Goal: Contribute content: Contribute content

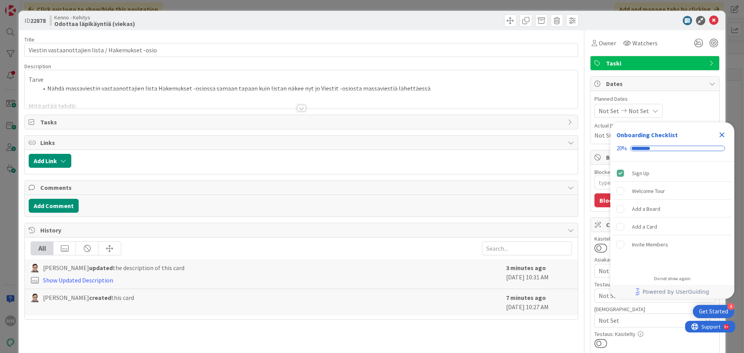
type textarea "x"
click at [298, 109] on div at bounding box center [301, 108] width 9 height 6
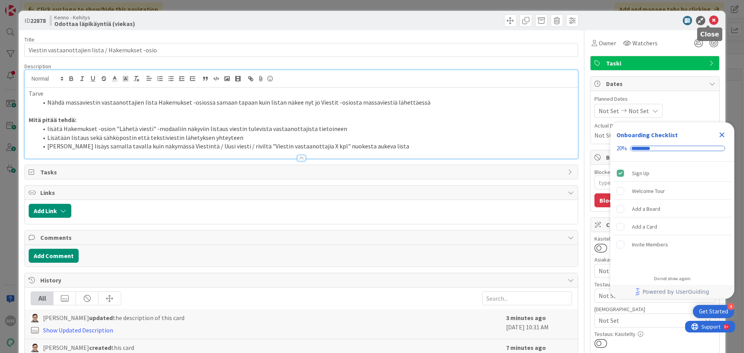
drag, startPoint x: 706, startPoint y: 19, endPoint x: 702, endPoint y: 22, distance: 4.9
click at [709, 19] on icon at bounding box center [713, 20] width 9 height 9
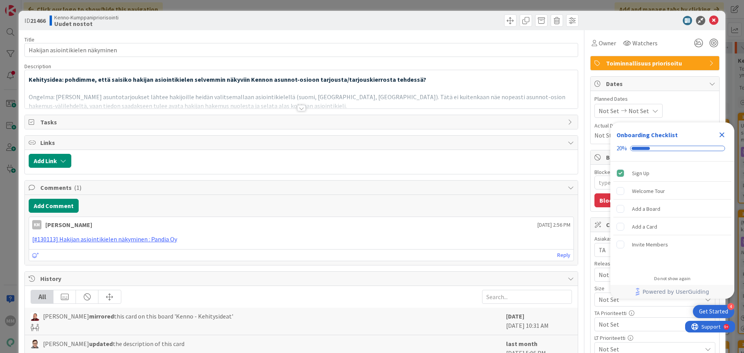
click at [297, 108] on div at bounding box center [301, 108] width 9 height 6
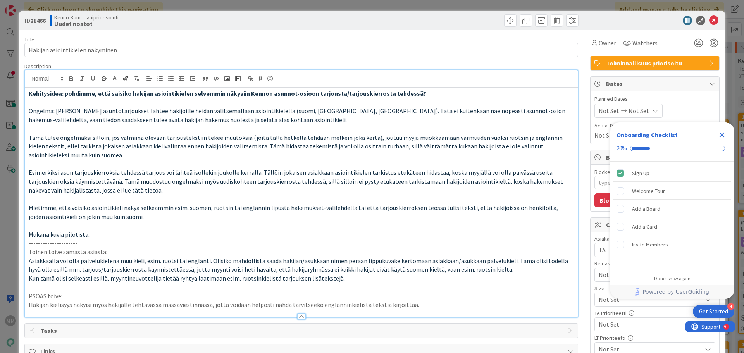
type textarea "x"
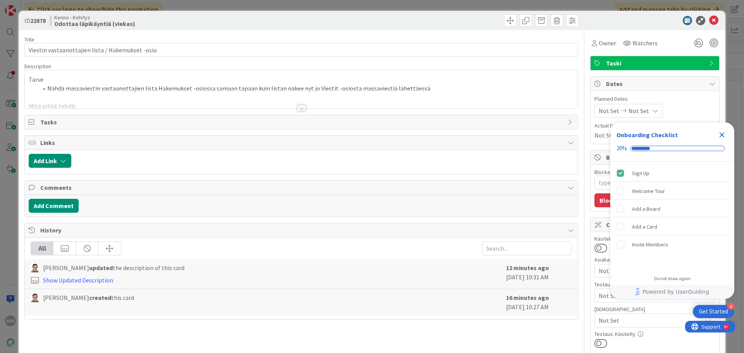
click at [297, 108] on div at bounding box center [301, 108] width 9 height 6
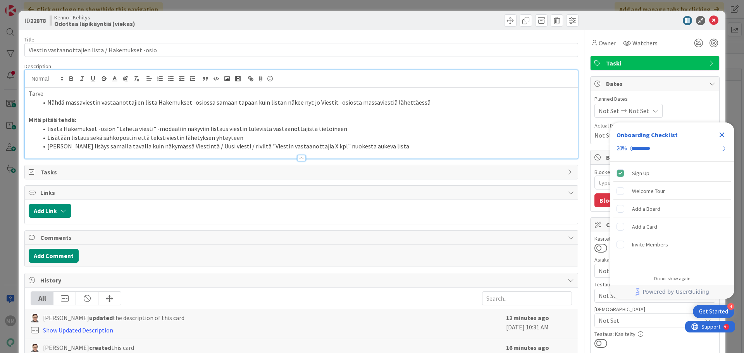
type textarea "x"
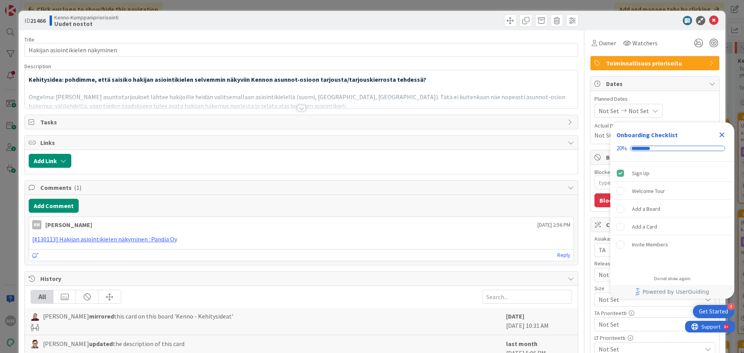
click at [298, 108] on div at bounding box center [301, 108] width 9 height 6
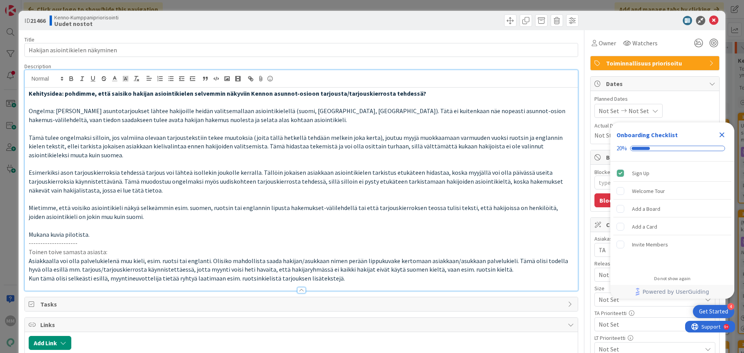
click at [358, 282] on p "Kun tämä olisi selkeästi esillä, myyntineuvottelija tietää ryhtyä laatimaan esi…" at bounding box center [301, 278] width 545 height 9
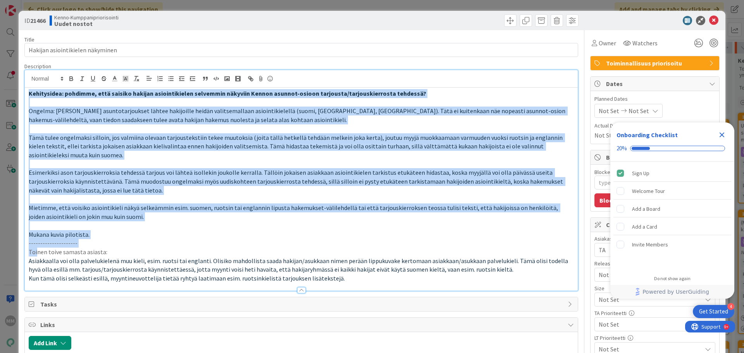
drag, startPoint x: 110, startPoint y: 250, endPoint x: 38, endPoint y: 254, distance: 72.2
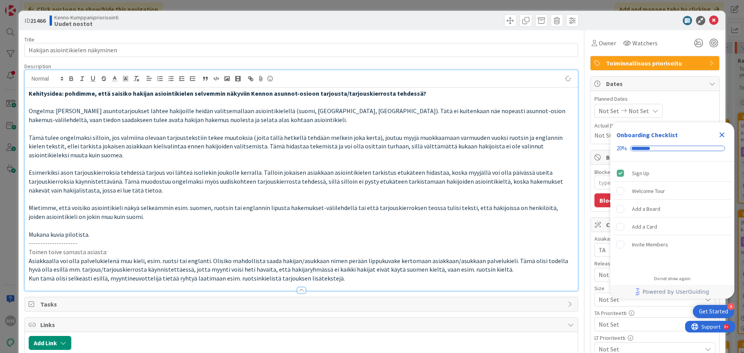
click at [112, 256] on div "Kehitysidea: pohdimme, että saisiko hakijan asiointikielen selvemmin näkyviin K…" at bounding box center [301, 189] width 553 height 203
click at [109, 251] on p "Toinen toive samasta asiasta:" at bounding box center [301, 252] width 545 height 9
drag, startPoint x: 109, startPoint y: 251, endPoint x: 95, endPoint y: 251, distance: 14.3
click at [95, 251] on p "Toinen toive samasta asiasta:" at bounding box center [301, 252] width 545 height 9
click at [355, 278] on p "Kun tämä olisi selkeästi esillä, myyntineuvottelija tietää ryhtyä laatimaan esi…" at bounding box center [301, 278] width 545 height 9
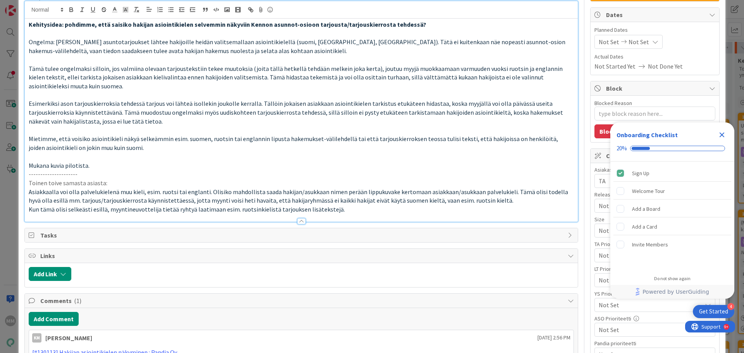
scroll to position [116, 0]
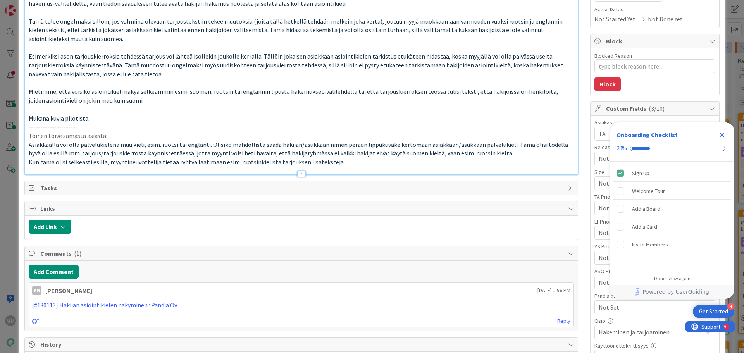
click at [76, 165] on span "Kun tämä olisi selkeästi esillä, myyntineuvottelija tietää ryhtyä laatimaan esi…" at bounding box center [187, 162] width 316 height 8
click at [344, 160] on p "Kun tämä olisi selkeästi esillä, myyntineuvottelija tietää ryhtyä laatimaan esi…" at bounding box center [301, 162] width 545 height 9
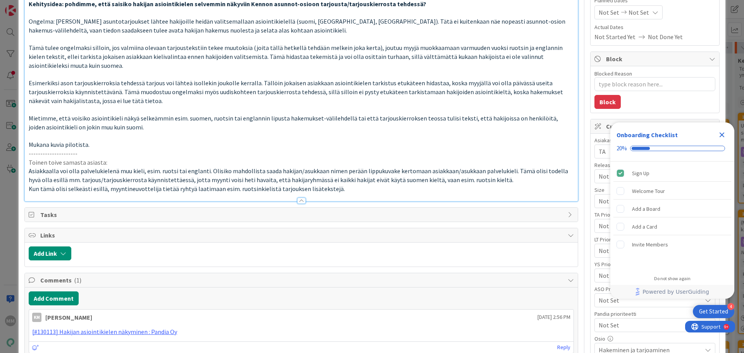
click at [349, 191] on p "Kun tämä olisi selkeästi esillä, myyntineuvottelija tietää ryhtyä laatimaan esi…" at bounding box center [301, 188] width 545 height 9
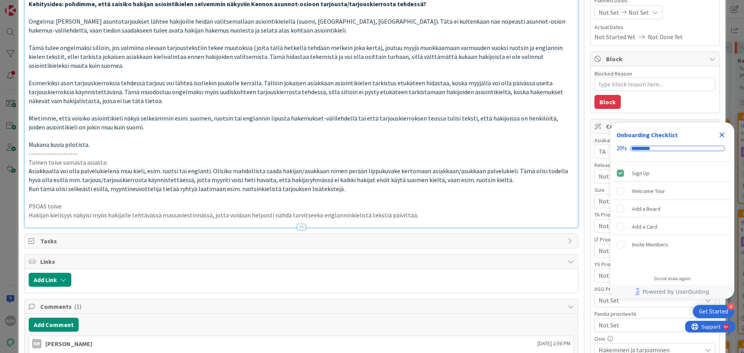
click at [446, 209] on p "PSOAS toive:" at bounding box center [301, 206] width 545 height 9
click at [404, 216] on p "Hakijan kielisyys näkyisi myös hakijalle tehtävässä massaviestinnässä, jotta vo…" at bounding box center [301, 215] width 545 height 9
click at [381, 214] on p "Hakijan kielisyys näkyisi myös hakijalle tehtävässä massaviestinnässä, jotta vo…" at bounding box center [301, 215] width 545 height 9
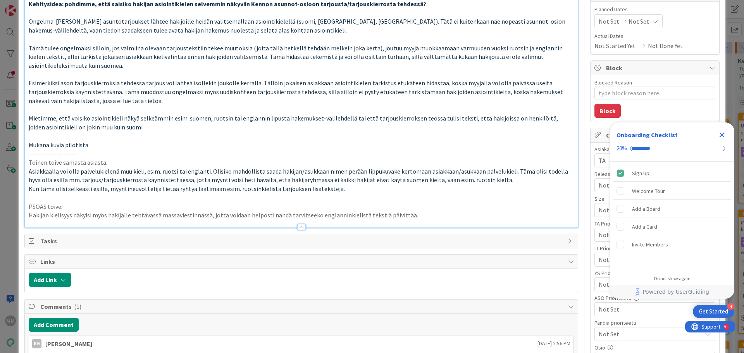
type textarea "x"
click at [421, 214] on p "Hakijan kielisyys näkyisi myös hakijalle tehtävässä massaviestinnässä, jotta vo…" at bounding box center [301, 215] width 545 height 9
click at [399, 201] on p at bounding box center [301, 197] width 545 height 9
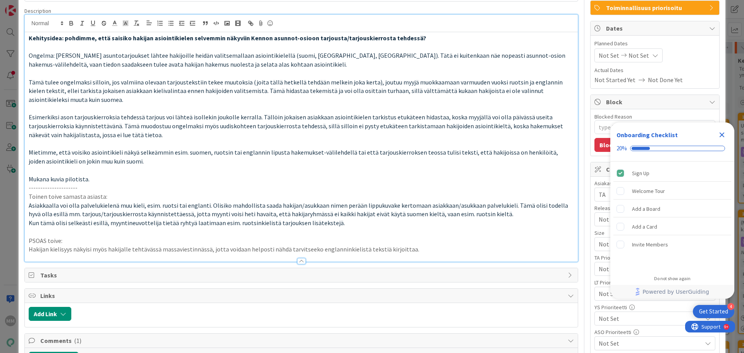
scroll to position [0, 0]
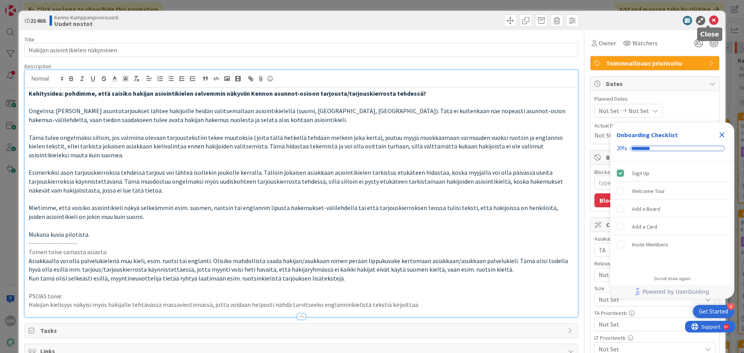
drag, startPoint x: 711, startPoint y: 16, endPoint x: 708, endPoint y: 22, distance: 7.5
click at [711, 16] on icon at bounding box center [713, 20] width 9 height 9
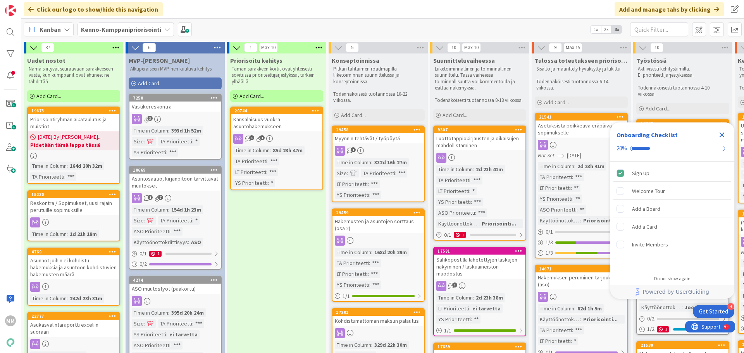
click at [123, 26] on b "Kenno-Kumppanipriorisointi" at bounding box center [121, 30] width 80 height 8
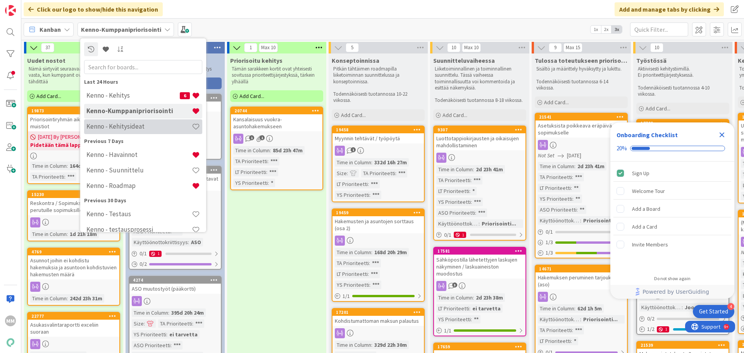
click at [130, 126] on h4 "Kenno - Kehitysideat" at bounding box center [138, 126] width 105 height 8
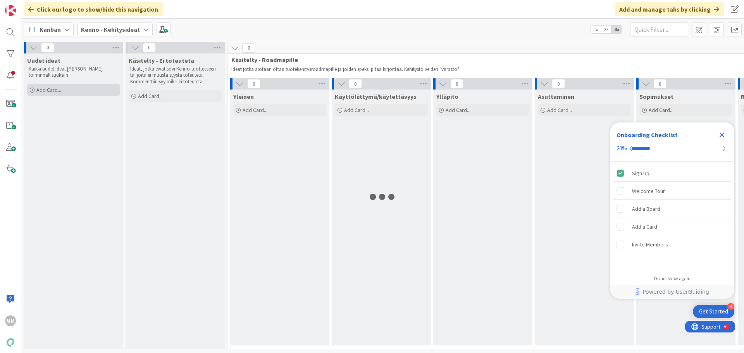
click at [40, 90] on span "Add Card..." at bounding box center [48, 89] width 25 height 7
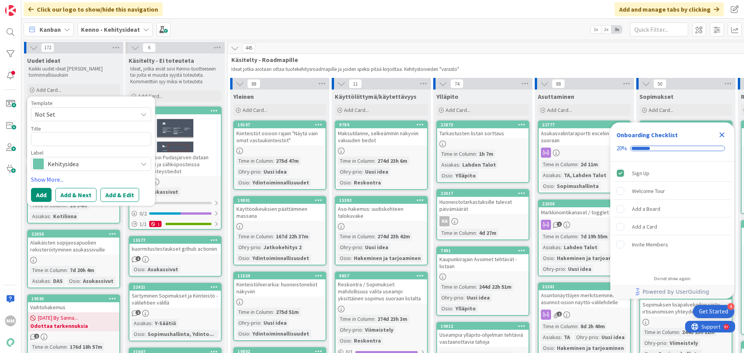
click at [59, 137] on textarea at bounding box center [91, 139] width 120 height 14
click at [72, 134] on textarea at bounding box center [91, 139] width 120 height 14
click at [97, 138] on textarea at bounding box center [91, 139] width 120 height 14
type textarea "x"
type textarea "M"
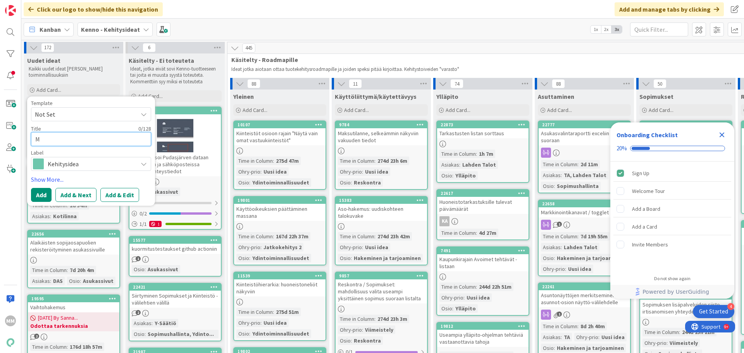
type textarea "x"
type textarea "Ma"
type textarea "x"
type textarea "Mah"
type textarea "x"
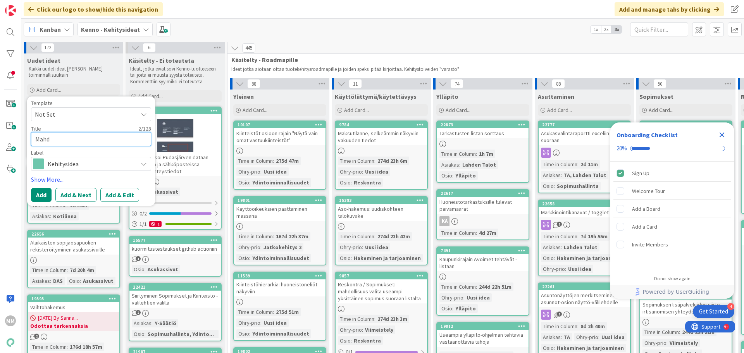
type textarea "Mahdo"
type textarea "x"
type textarea "Mahdol"
type textarea "x"
type textarea "Mahdolli"
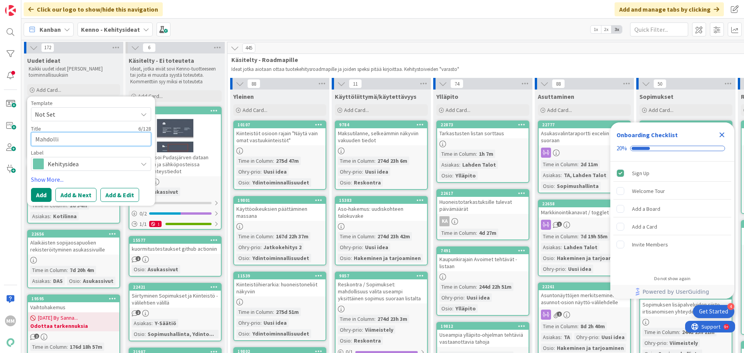
type textarea "x"
type textarea "Mahdollis"
type textarea "x"
type textarea "Mahdollisu"
type textarea "x"
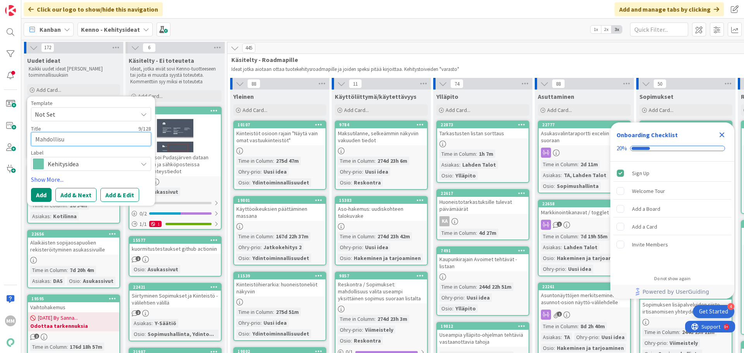
type textarea "Mahdollisuu"
type textarea "x"
type textarea "Mahdollisuus"
type textarea "x"
type textarea "Mahdollisuus"
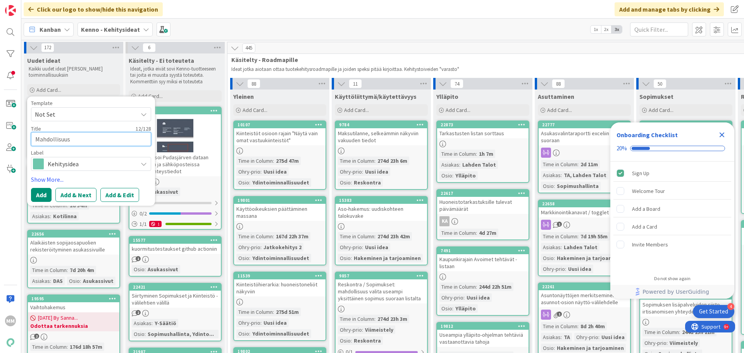
type textarea "x"
type textarea "Mahdollisuus k"
type textarea "x"
type textarea "Mahdollisuus ki"
type textarea "x"
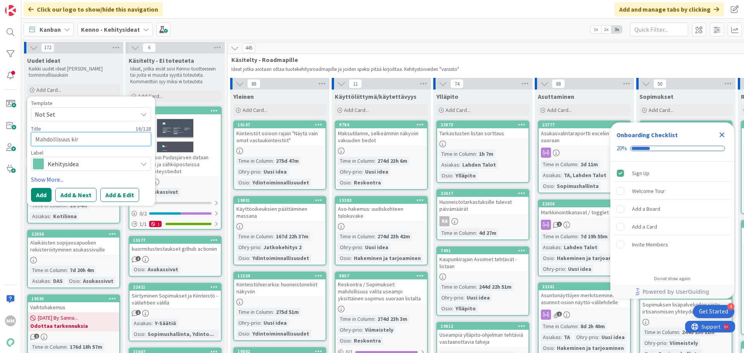
type textarea "Mahdollisuus kirj"
type textarea "x"
type textarea "Mahdollisuus kirja"
type textarea "x"
type textarea "Mahdollisuus kirjata"
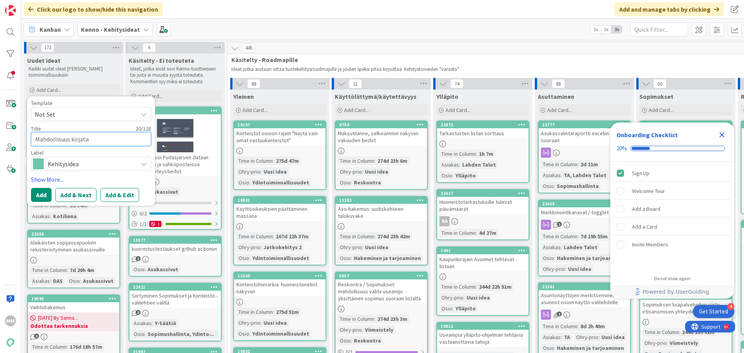
type textarea "x"
type textarea "Mahdollisuus kirjata"
type textarea "x"
type textarea "Mahdollisuus kirjata"
type textarea "x"
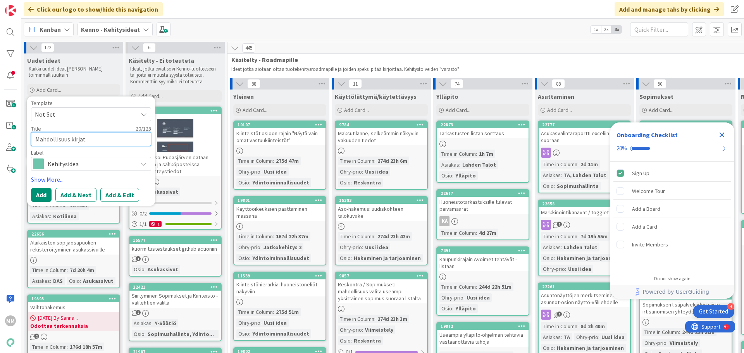
type textarea "Mahdollisuus kirja"
type textarea "x"
type textarea "Mahdollisuus kir"
type textarea "x"
type textarea "Mahdollisuus ki"
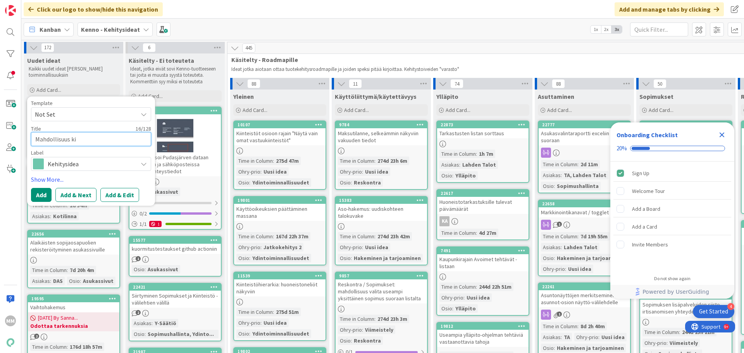
type textarea "x"
type textarea "Mahdollisuus k"
type textarea "x"
type textarea "Mahdollisuus"
type textarea "x"
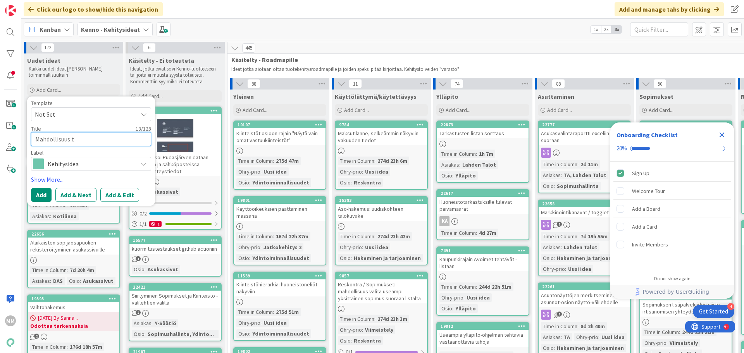
type textarea "Mahdollisuus ta"
type textarea "x"
type textarea "Mahdollisuus"
type textarea "x"
type textarea "Mahdollisuu"
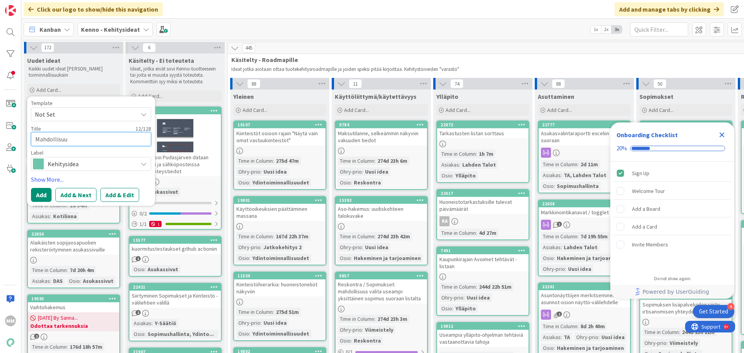
type textarea "x"
type textarea "Mahdollisu"
type textarea "x"
type textarea "Mahdollis"
type textarea "x"
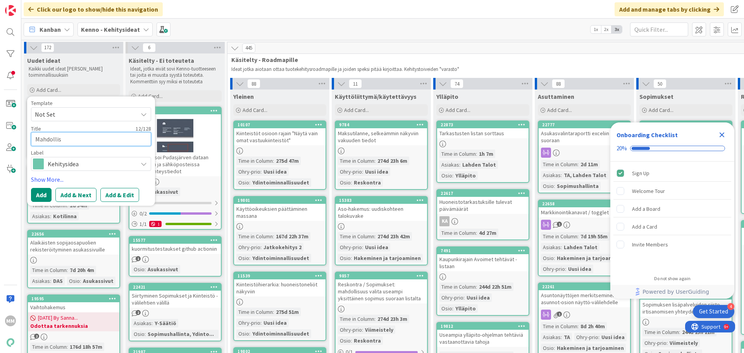
type textarea "Mahdolli"
type textarea "x"
type textarea "Mahdoll"
type textarea "x"
type textarea "Mahdol"
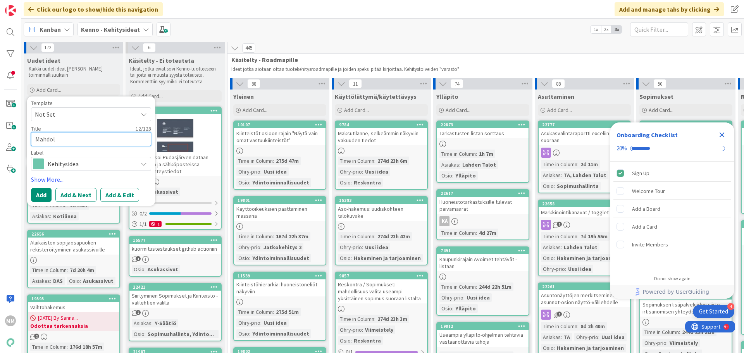
type textarea "x"
type textarea "Mah"
type textarea "x"
type textarea "Ma"
type textarea "x"
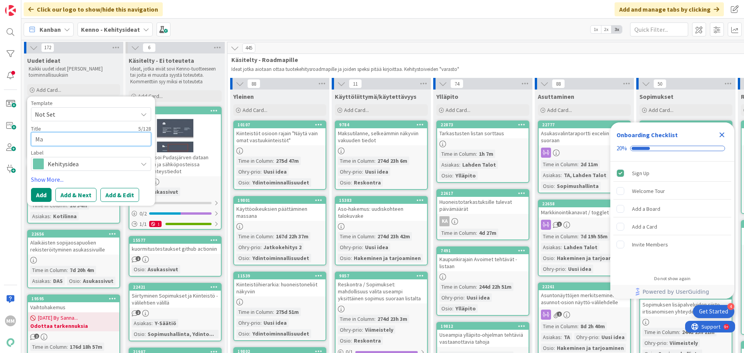
type textarea "M"
type textarea "x"
type textarea "Ko"
type textarea "x"
type textarea "Koh"
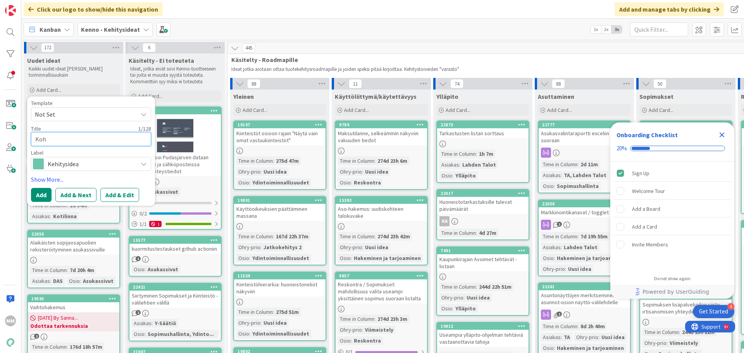
type textarea "x"
type textarea "Kohd"
type textarea "x"
type textarea "Kohdi"
type textarea "x"
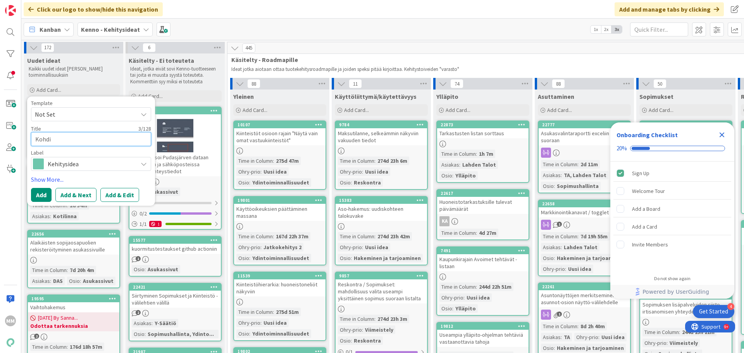
type textarea "Kohdis"
type textarea "x"
type textarea "Kohdist"
type textarea "x"
type textarea "Kohdista"
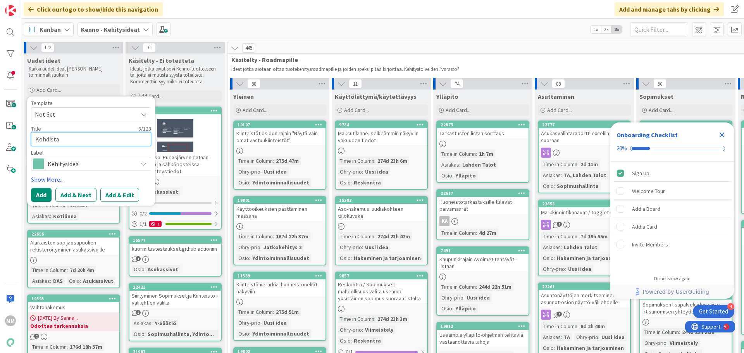
type textarea "x"
type textarea "Kohdistama"
type textarea "x"
type textarea "Kohdistamat"
type textarea "x"
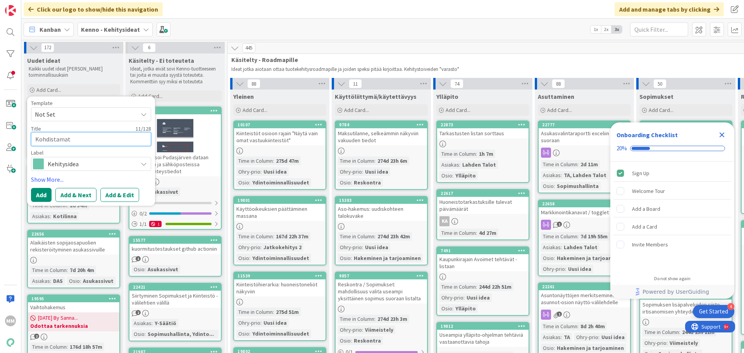
type textarea "Kohdistamatt"
type textarea "x"
type textarea "Kohdistamatto"
type textarea "x"
type textarea "Kohdistamattom"
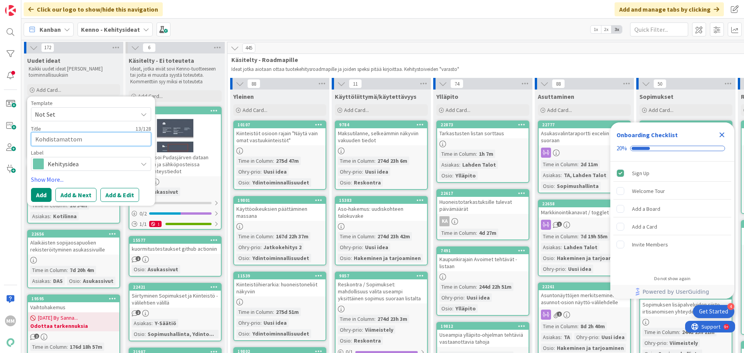
type textarea "x"
type textarea "Kohdistamattomi"
type textarea "x"
type textarea "Kohdistamattomie"
type textarea "x"
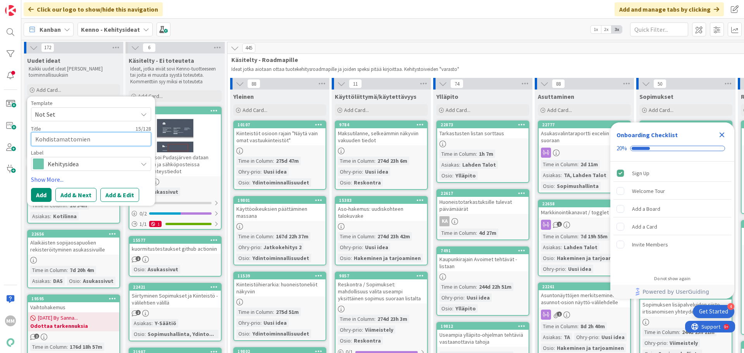
type textarea "Kohdistamattomien"
type textarea "x"
type textarea "Kohdistamattomien su"
type textarea "x"
type textarea "Kohdistamattomien suo"
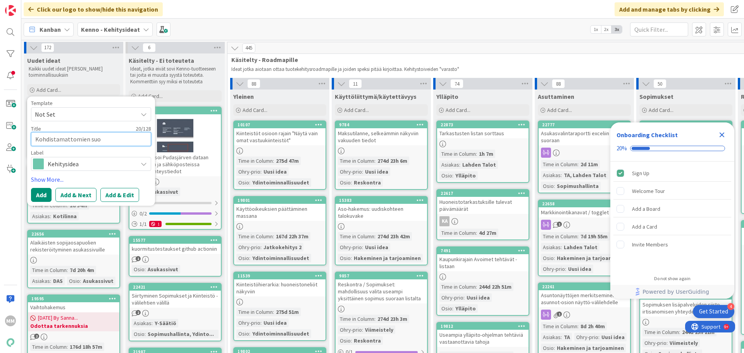
type textarea "x"
type textarea "Kohdistamattomien suor"
type textarea "x"
type textarea "Kohdistamattomien suori"
type textarea "x"
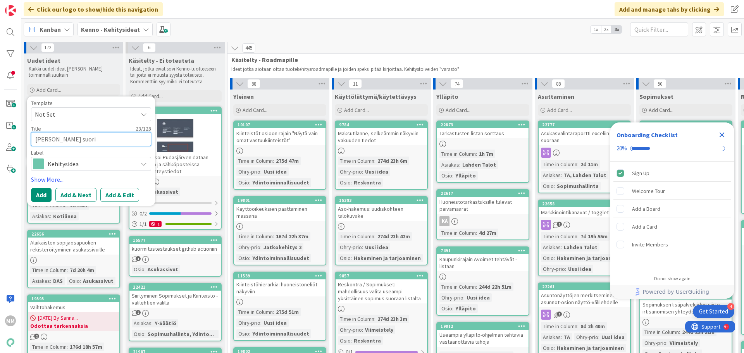
type textarea "Kohdistamattomien suorit"
type textarea "x"
type textarea "Kohdistamattomien suoritu"
type textarea "x"
type textarea "Kohdistamattomien suoritus"
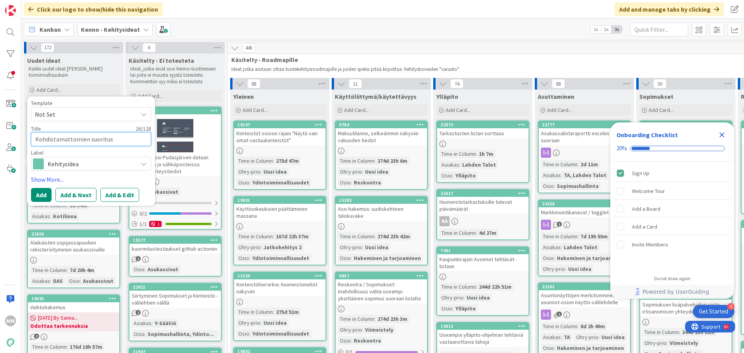
type textarea "x"
type textarea "Kohdistamattomien suorituste"
type textarea "x"
type textarea "Kohdistamattomien suoritusten"
type textarea "x"
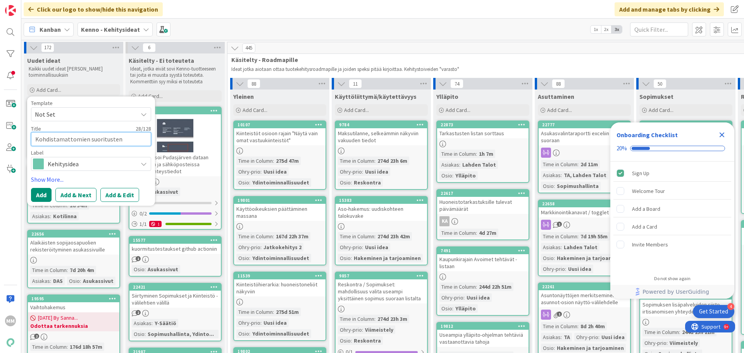
type textarea "Kohdistamattomien suoritusten"
type textarea "x"
type textarea "Kohdistamattomien suoritusten t"
type textarea "x"
type textarea "Kohdistamattomien suoritusten ti"
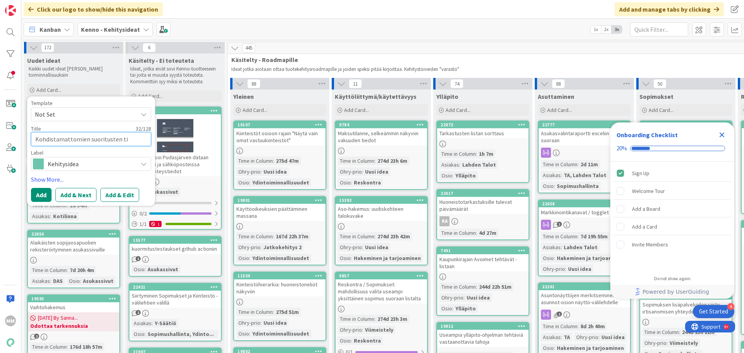
type textarea "x"
type textarea "Kohdistamattomien suoritusten til"
type textarea "x"
type textarea "Kohdistamattomien suoritusten t"
type textarea "x"
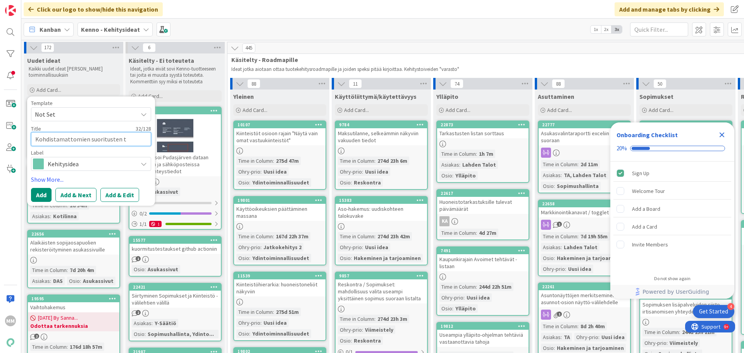
type textarea "Kohdistamattomien suoritusten"
type textarea "x"
type textarea "Kohdistamattomien suorituste"
type textarea "x"
type textarea "Kohdistamattomien suoritust"
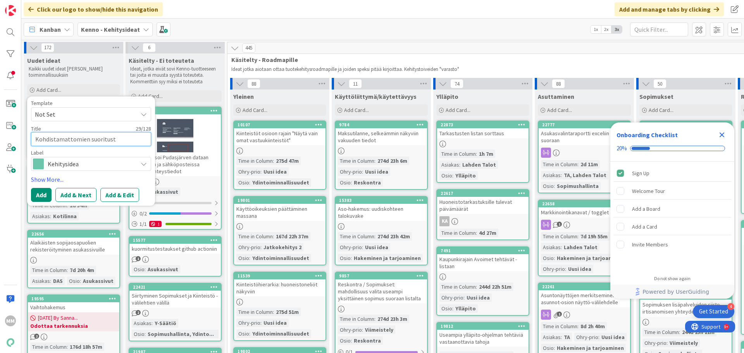
type textarea "x"
type textarea "Kohdistamattomien suoritus"
type textarea "x"
type textarea "Kohdistamattomien suoritu"
type textarea "x"
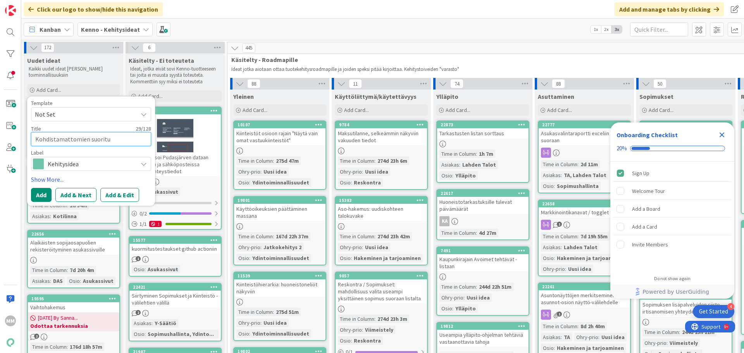
type textarea "Kohdistamattomien suorit"
type textarea "x"
type textarea "Kohdistamattomien suori"
type textarea "x"
type textarea "Kohdistamattomien suor"
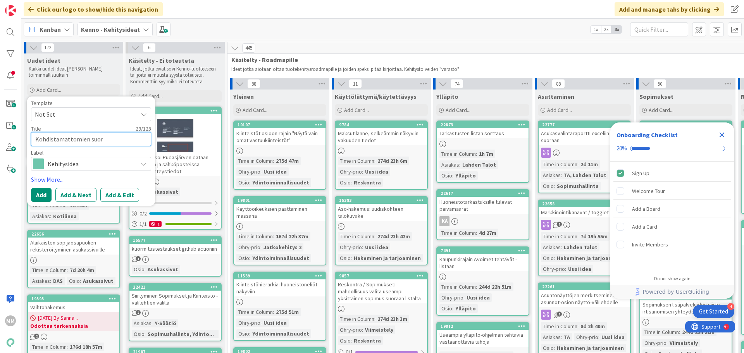
type textarea "x"
type textarea "Kohdistamattomien suo"
type textarea "x"
type textarea "Kohdistamattomien su"
type textarea "x"
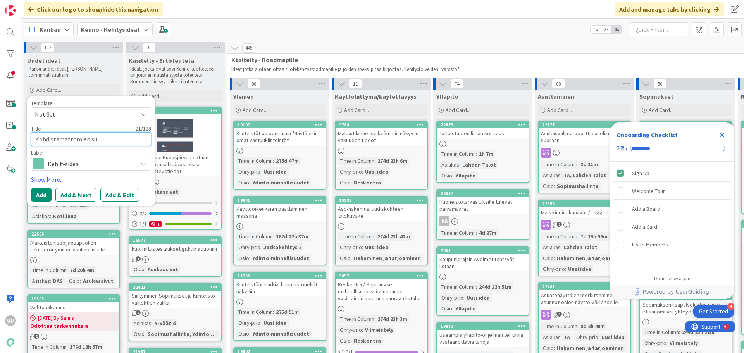
type textarea "Kohdistamattomien s"
type textarea "x"
type textarea "Kohdistamattomien"
type textarea "x"
type textarea "Kohdistamattomie"
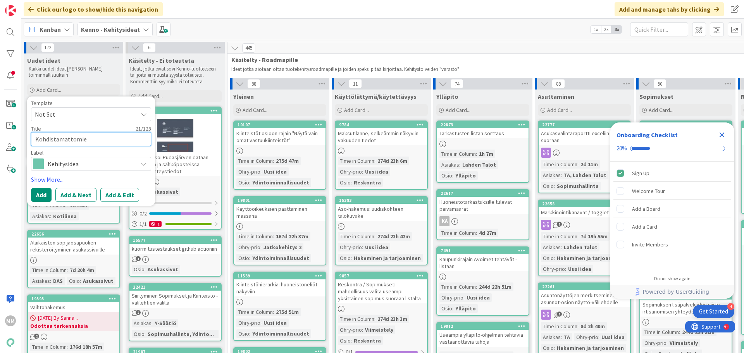
type textarea "x"
type textarea "Kohdistamattom"
type textarea "x"
type textarea "Kohdistamatt"
type textarea "x"
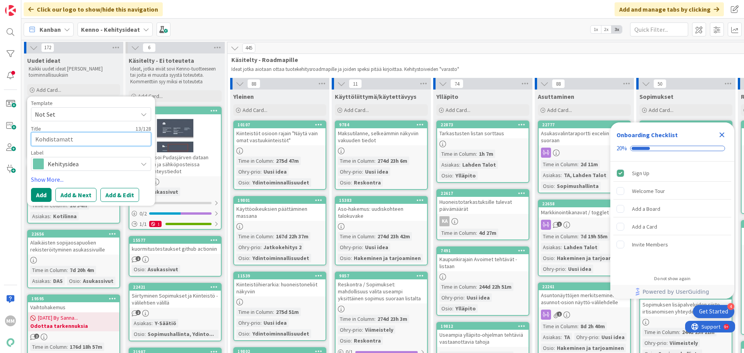
type textarea "Kohdistamat"
type textarea "x"
type textarea "Kohdistama"
type textarea "x"
type textarea "Kohdista"
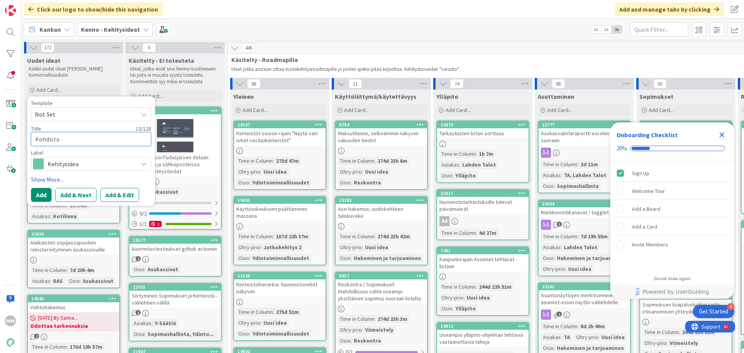
type textarea "x"
type textarea "Kohdis"
type textarea "x"
type textarea "Koh"
type textarea "x"
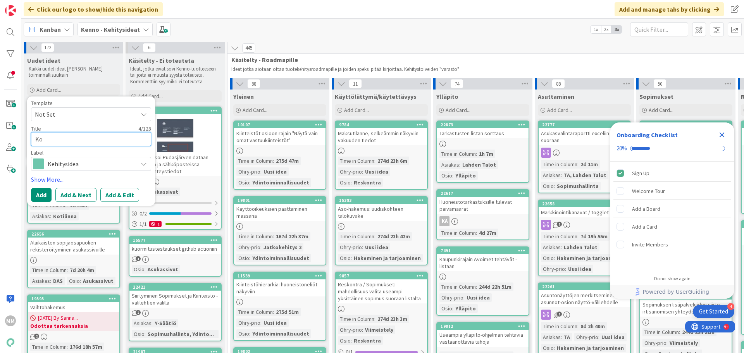
type textarea "K"
type textarea "x"
type textarea "T"
type textarea "x"
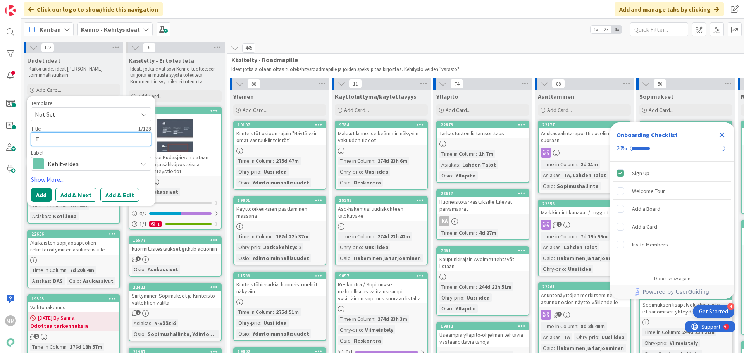
type textarea "Ti"
type textarea "x"
type textarea "Tili"
type textarea "x"
type textarea "Tilio"
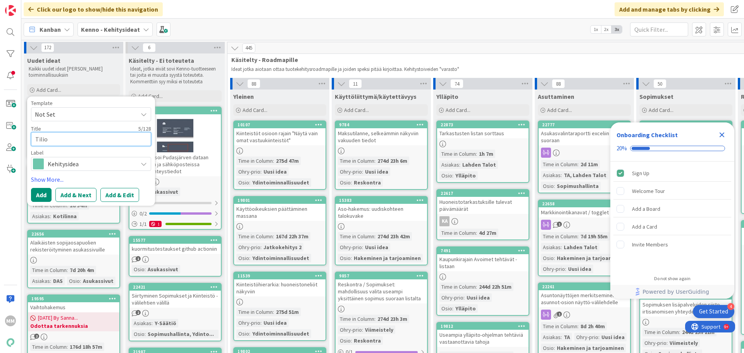
type textarea "x"
type textarea "Tiliot"
type textarea "x"
type textarea "Tiliotte"
type textarea "x"
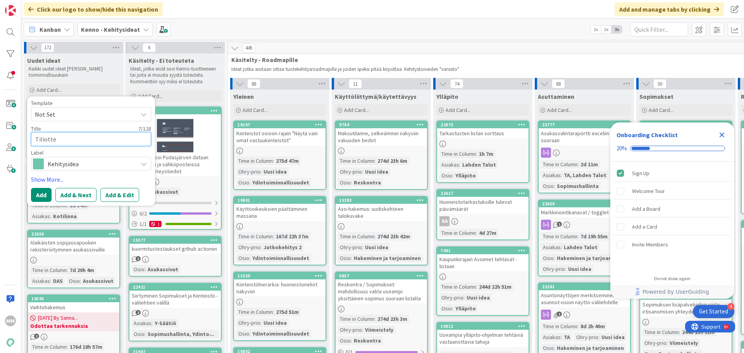
type textarea "Tiliottei"
type textarea "x"
type textarea "Tiliotteid"
type textarea "x"
type textarea "Tiliotteide"
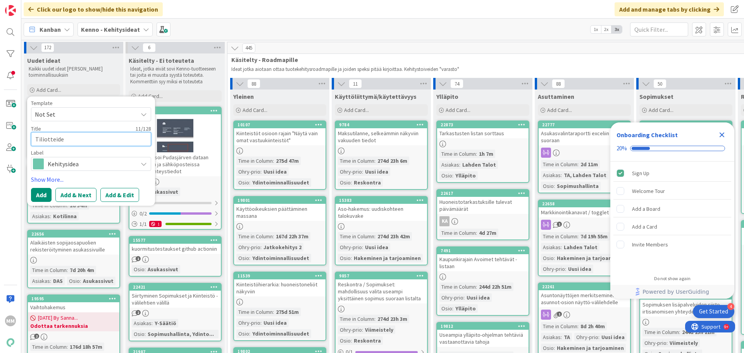
type textarea "x"
type textarea "Tiliotteid"
type textarea "x"
type textarea "Tiliottei"
type textarea "x"
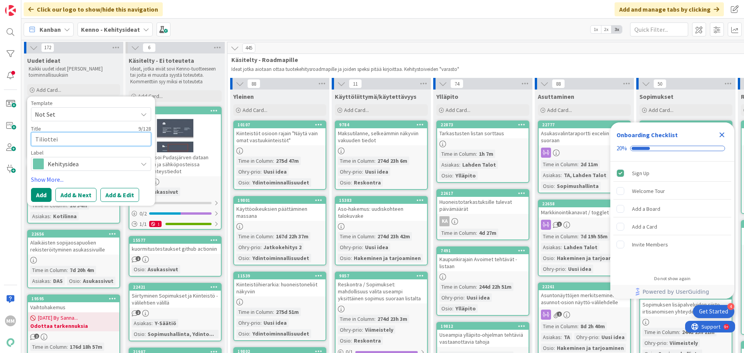
type textarea "Tiliotteil"
type textarea "x"
type textarea "Tiliotteille"
type textarea "x"
click at [128, 138] on textarea "Tiliotesuorituksen kirjaaminen" at bounding box center [91, 139] width 120 height 14
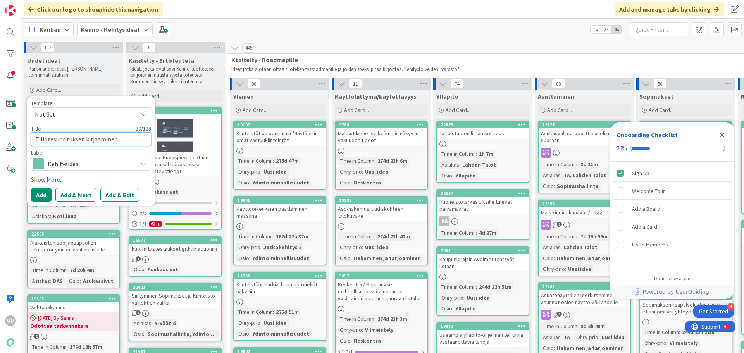
click at [128, 138] on textarea "Tiliotesuorituksen kirjaaminen" at bounding box center [91, 139] width 120 height 14
click at [100, 145] on textarea "Tiliotteelle tulleen suorituksen kirjaaminen" at bounding box center [91, 139] width 120 height 14
click at [100, 141] on textarea "Tiliotteelle tulleen suorituksen kirjaaminen" at bounding box center [91, 139] width 120 height 14
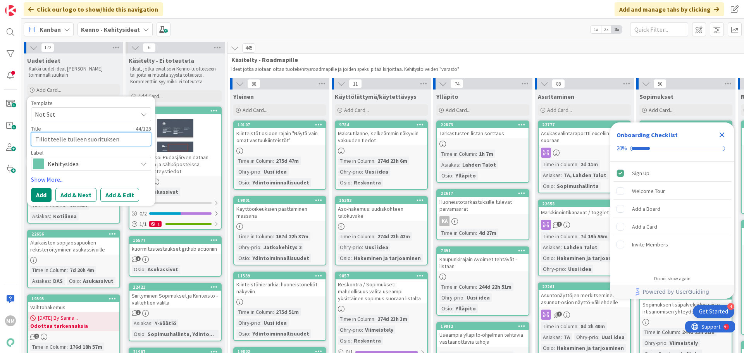
click at [100, 141] on textarea "Tiliotteelle tulleen suorituksen kirjaaminen" at bounding box center [91, 139] width 120 height 14
paste textarea "Viitteettömien suoritusten manuaalisen kirjausprosessin tehost"
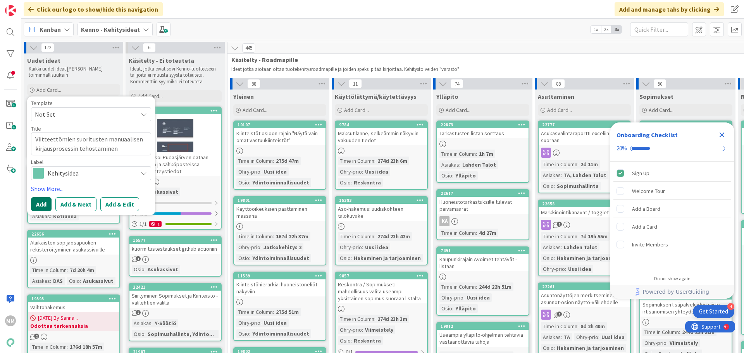
click at [43, 203] on button "Add" at bounding box center [41, 204] width 21 height 14
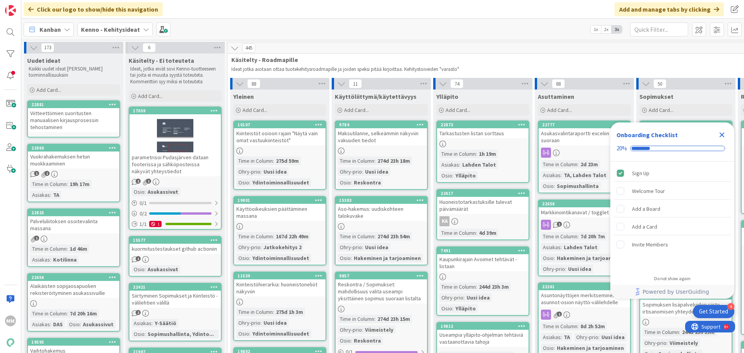
click at [93, 126] on div "Viitteettömien suoritusten manuaalisen kirjausprosessin tehostaminen" at bounding box center [73, 120] width 91 height 24
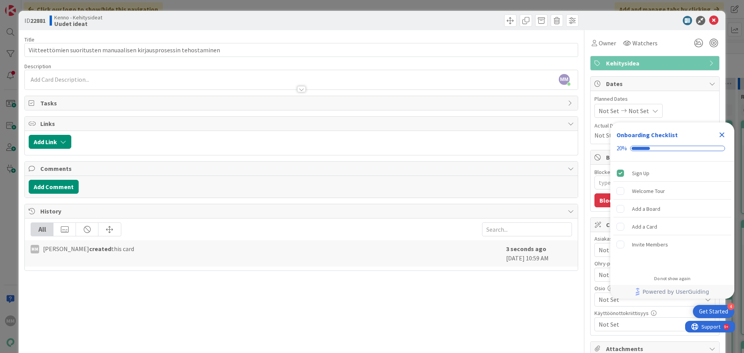
click at [54, 80] on div "MM Minna Määttä just joined" at bounding box center [301, 79] width 553 height 19
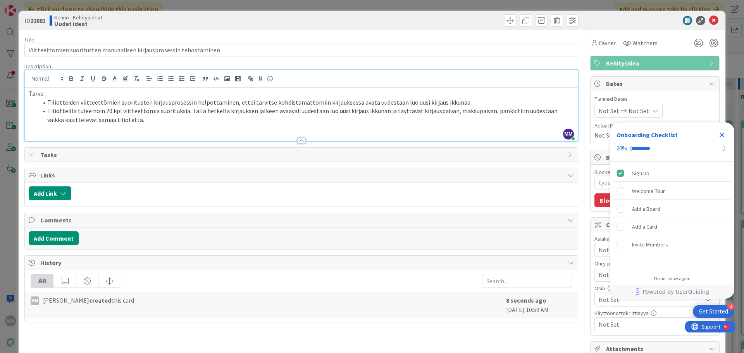
click at [727, 134] on div "Close Checklist" at bounding box center [722, 135] width 12 height 12
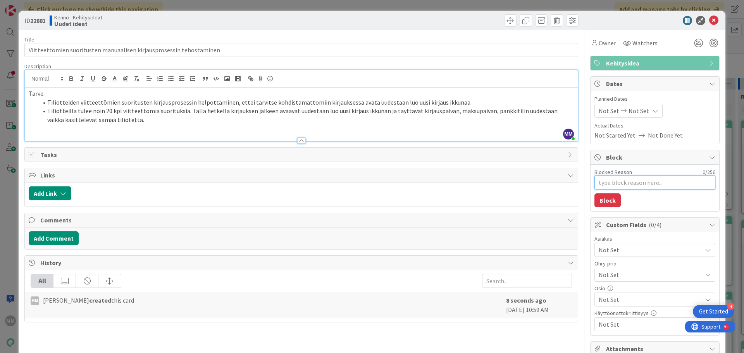
click at [630, 184] on textarea "Blocked Reason" at bounding box center [654, 183] width 121 height 14
click at [616, 252] on span "Not Set" at bounding box center [650, 249] width 103 height 9
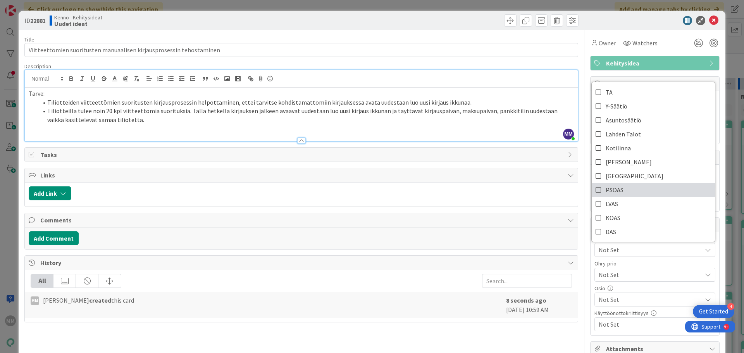
click at [609, 193] on span "PSOAS" at bounding box center [615, 190] width 18 height 12
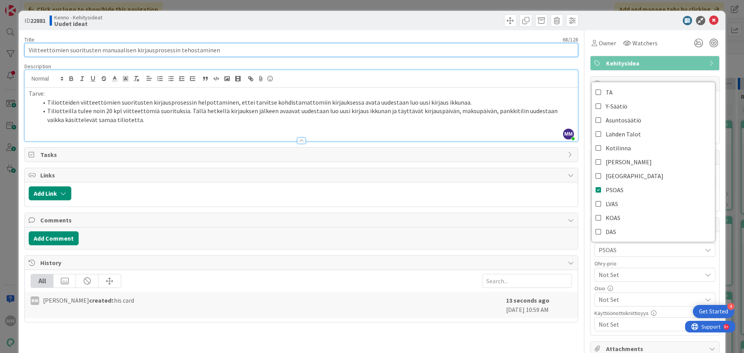
click at [208, 50] on input "Viitteettömien suoritusten manuaalisen kirjausprosessin tehostaminen" at bounding box center [301, 50] width 554 height 14
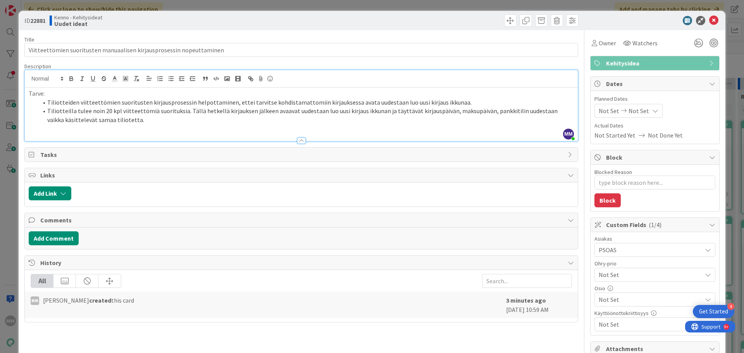
click at [193, 120] on li "Tiliotteilla tulee noin 20 kpl viitteettömiä suorituksia. Tällä hetkellä kirjau…" at bounding box center [306, 115] width 536 height 17
click at [709, 21] on icon at bounding box center [713, 20] width 9 height 9
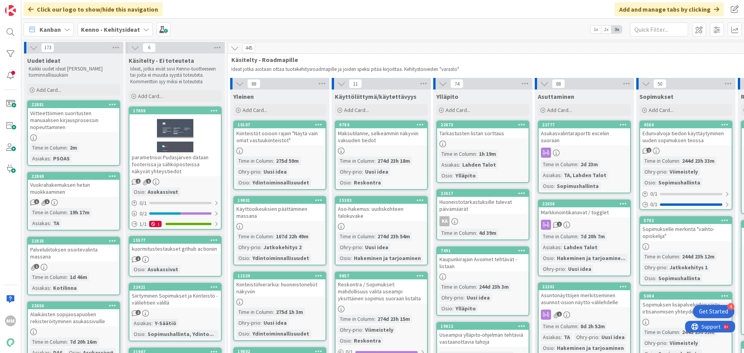
click at [95, 125] on div "Viitteettömien suoritusten manuaalisen kirjausprosessin nopeuttaminen" at bounding box center [73, 120] width 91 height 24
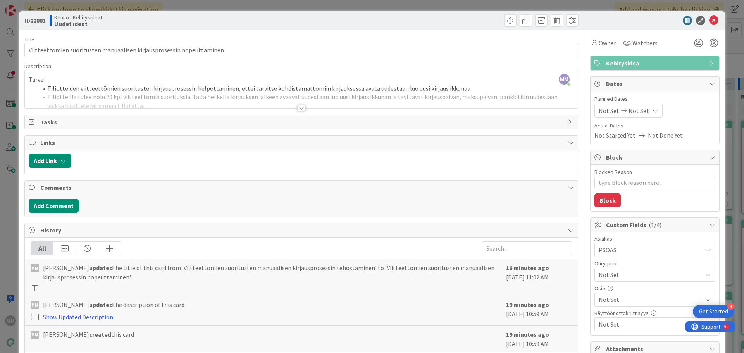
click at [300, 109] on div at bounding box center [301, 108] width 9 height 6
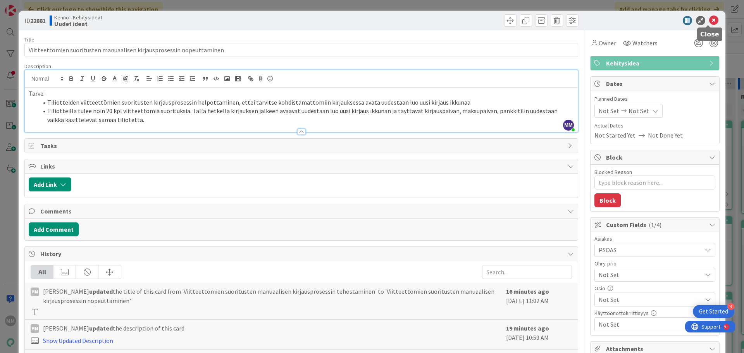
click at [709, 20] on icon at bounding box center [713, 20] width 9 height 9
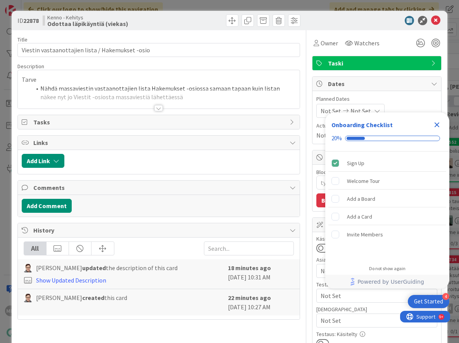
click at [154, 110] on div at bounding box center [158, 108] width 9 height 6
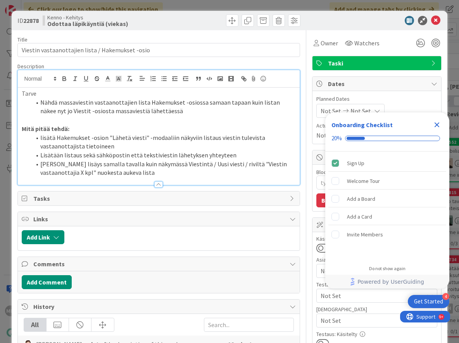
type textarea "x"
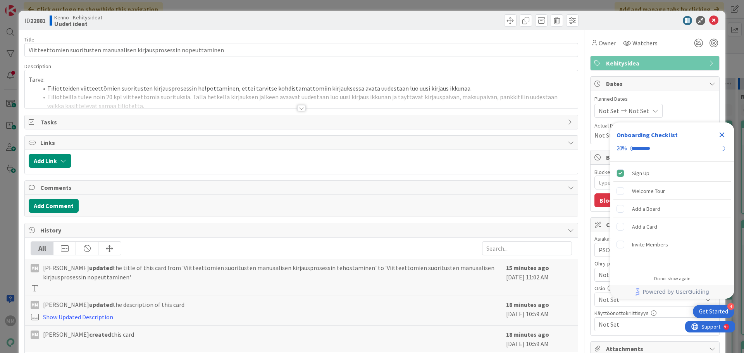
type textarea "x"
click at [297, 108] on div at bounding box center [301, 108] width 9 height 6
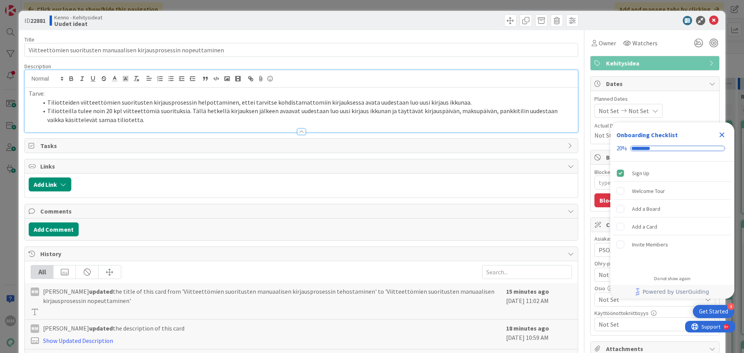
click at [287, 111] on li "Tiliotteilla tulee noin 20 kpl viitteettömiä suorituksia. Tällä hetkellä kirjau…" at bounding box center [306, 115] width 536 height 17
click at [324, 121] on li "Tiliotteilla tulee noin 20 kpl viitteettömiä suorituksia. Tällä hetkellä kirjau…" at bounding box center [306, 115] width 536 height 17
click at [284, 112] on li "Tiliotteilla tulee noin 20 kpl viitteettömiä suorituksia. Tällä hetkellä kirjau…" at bounding box center [306, 115] width 536 height 17
drag, startPoint x: 291, startPoint y: 113, endPoint x: 277, endPoint y: 109, distance: 15.1
click at [277, 109] on li "Tiliotteilla tulee noin 20 kpl viitteettömiä suorituksia. Tällä hetkellä kirjau…" at bounding box center [306, 115] width 536 height 17
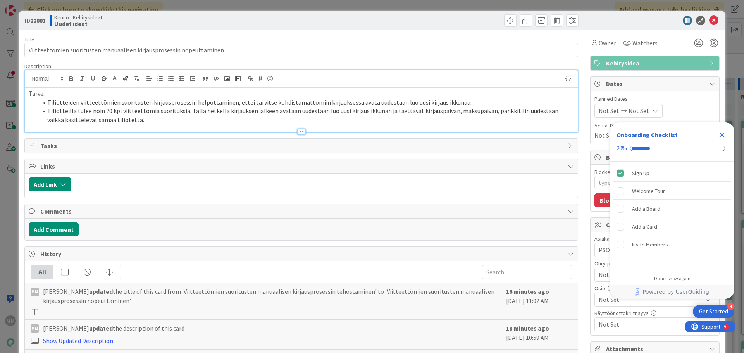
click at [324, 126] on div at bounding box center [301, 128] width 553 height 8
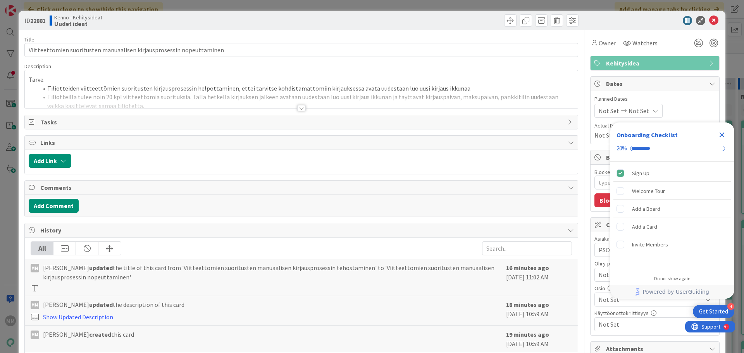
click at [300, 109] on div at bounding box center [301, 108] width 9 height 6
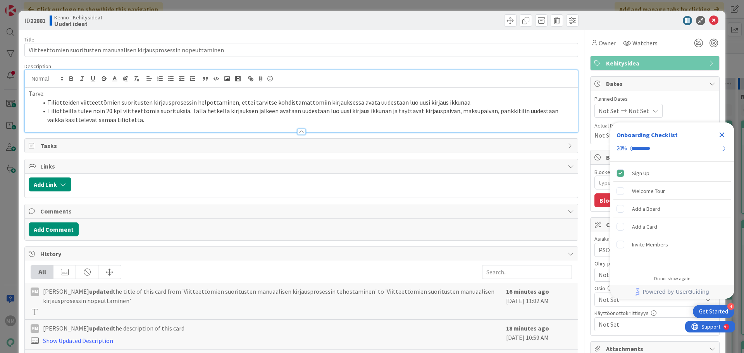
click at [380, 110] on li "Tiliotteilla tulee noin 20 kpl viitteettömiä suorituksia. Tällä hetkellä kirjau…" at bounding box center [306, 115] width 536 height 17
click at [391, 113] on li "Tiliotteilla tulee noin 20 kpl viitteettömiä suorituksia. Tällä hetkellä kirjau…" at bounding box center [306, 115] width 536 height 17
click at [413, 124] on div at bounding box center [301, 128] width 553 height 8
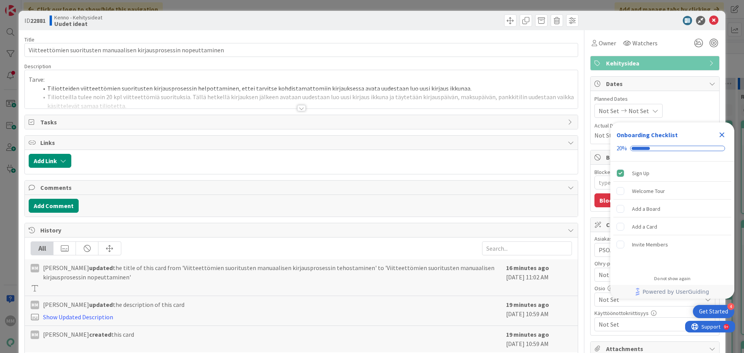
click at [298, 106] on div at bounding box center [301, 108] width 9 height 6
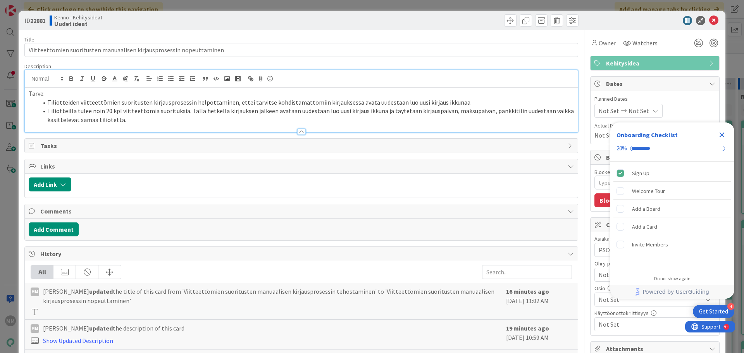
click at [57, 120] on li "Tiliotteilla tulee noin 20 kpl viitteettömiä suorituksia. Tällä hetkellä kirjau…" at bounding box center [306, 115] width 536 height 17
click at [160, 123] on li "Tiliotteilla tulee noin 20 kpl viitteettömiä suorituksia. Tällä hetkellä kirjau…" at bounding box center [306, 115] width 536 height 17
click at [314, 145] on span "Tasks" at bounding box center [301, 145] width 523 height 9
type textarea "x"
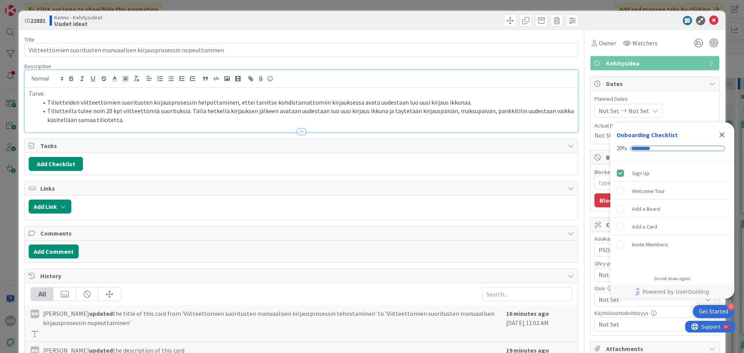
click at [297, 131] on div at bounding box center [301, 132] width 9 height 6
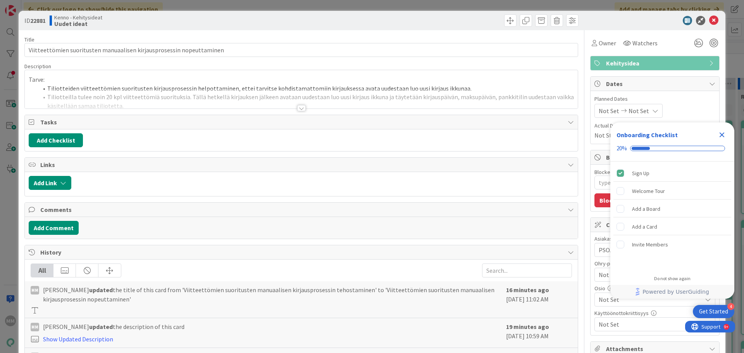
click at [723, 134] on icon "Close Checklist" at bounding box center [722, 135] width 5 height 5
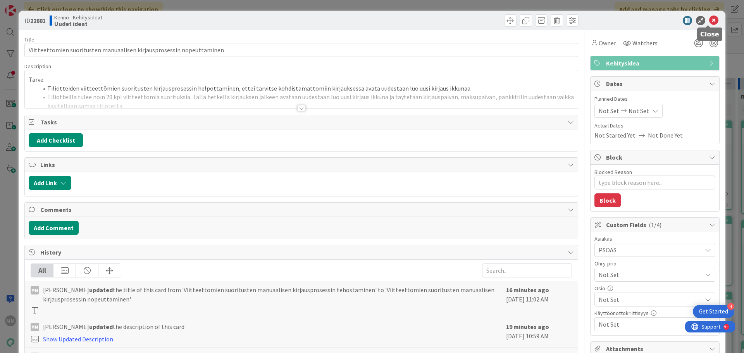
click at [709, 19] on icon at bounding box center [713, 20] width 9 height 9
